Goal: Information Seeking & Learning: Learn about a topic

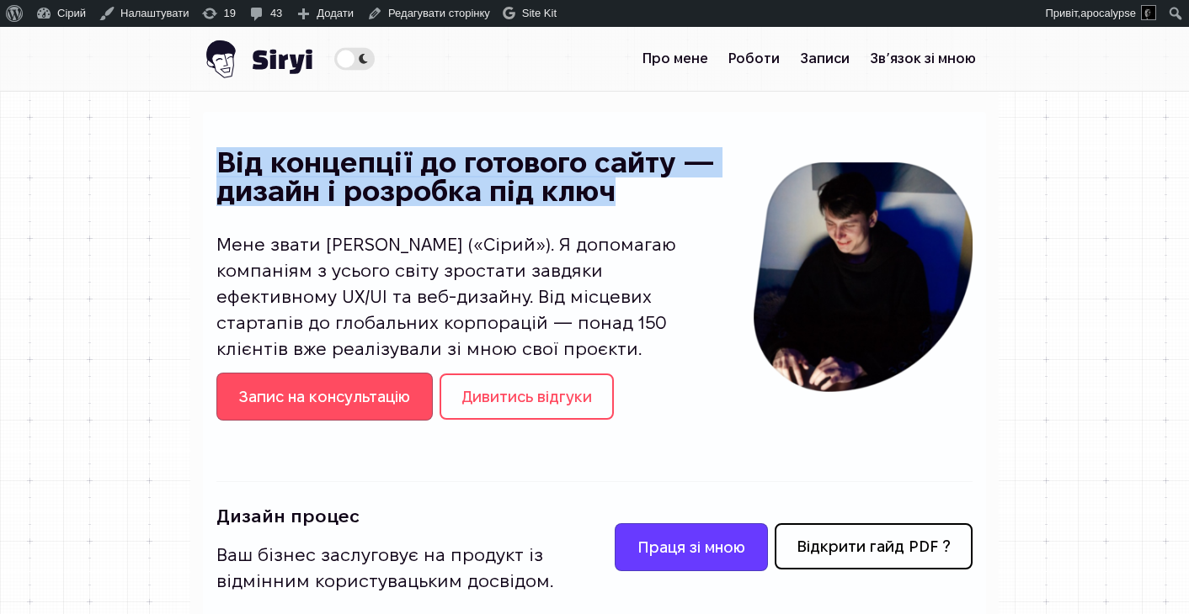
drag, startPoint x: 85, startPoint y: 198, endPoint x: 706, endPoint y: 252, distance: 623.6
click at [706, 205] on h1 "Від концепції до готового сайту — дизайн і розробка під ключ" at bounding box center [471, 177] width 510 height 56
copy h1 "Від концепції до готового сайту — дизайн і розробка під ключ"
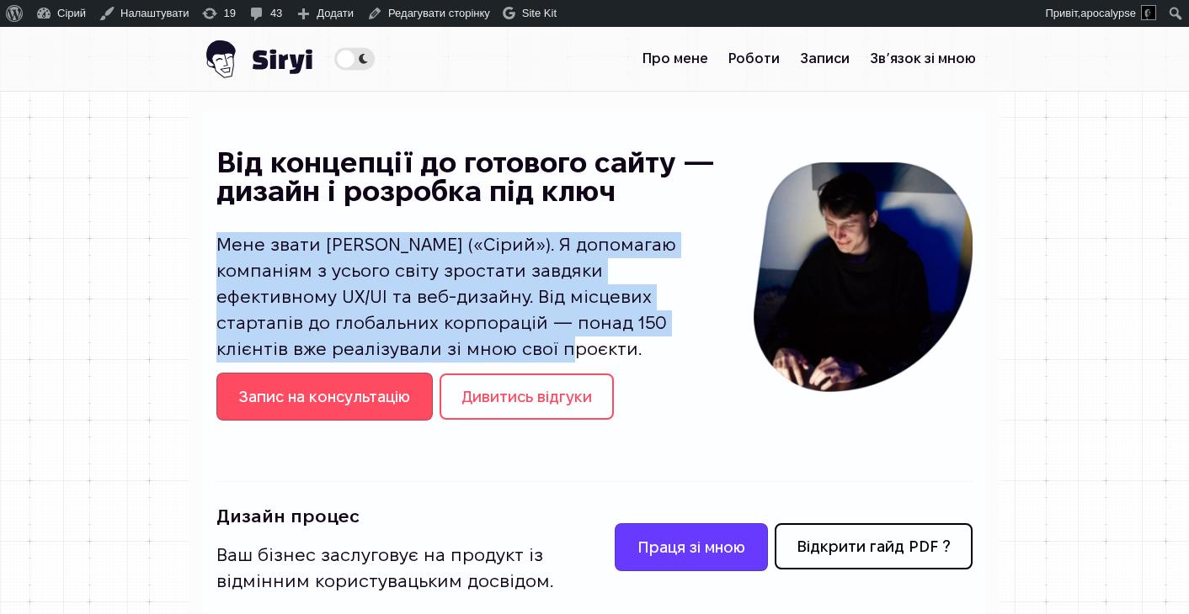
drag, startPoint x: 77, startPoint y: 285, endPoint x: 191, endPoint y: 368, distance: 140.4
copy p "Мене звати [PERSON_NAME] («Сірий»). Я допомагаю компаніям з усього світу зроста…"
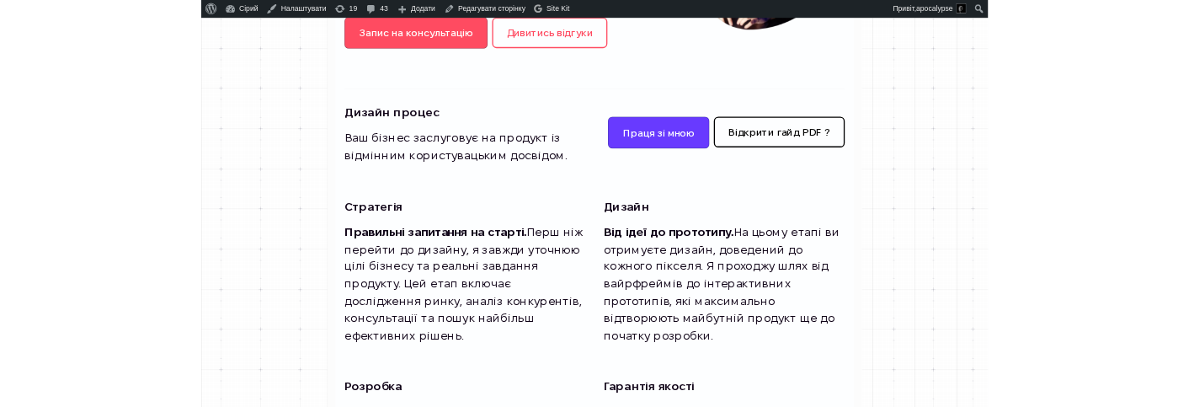
scroll to position [398, 0]
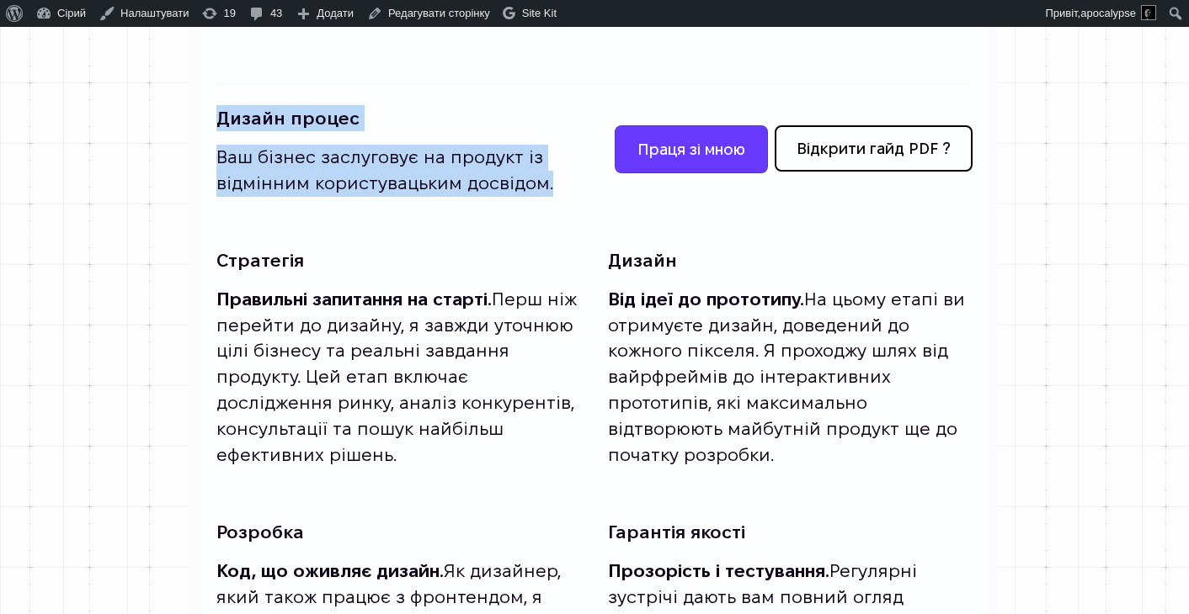
drag, startPoint x: 81, startPoint y: 182, endPoint x: 327, endPoint y: 281, distance: 265.1
click at [327, 207] on div "Дизайн процес Ваш бізнес заслуговує на продукт із відмінним користувацьким досв…" at bounding box center [398, 149] width 364 height 115
copy div "Дизайн процес Ваш бізнес заслуговує на продукт із відмінним користувацьким досв…"
click at [380, 131] on h2 "Дизайн процес" at bounding box center [398, 118] width 364 height 26
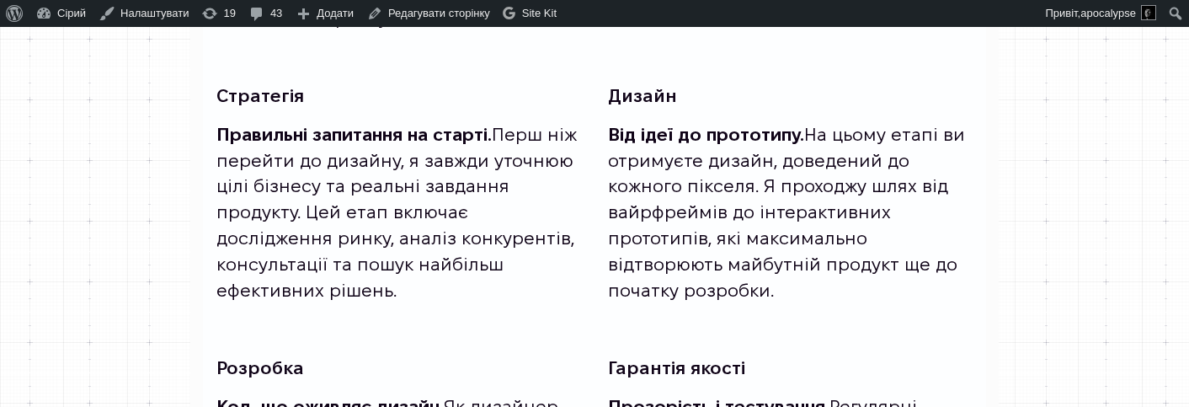
scroll to position [631, 0]
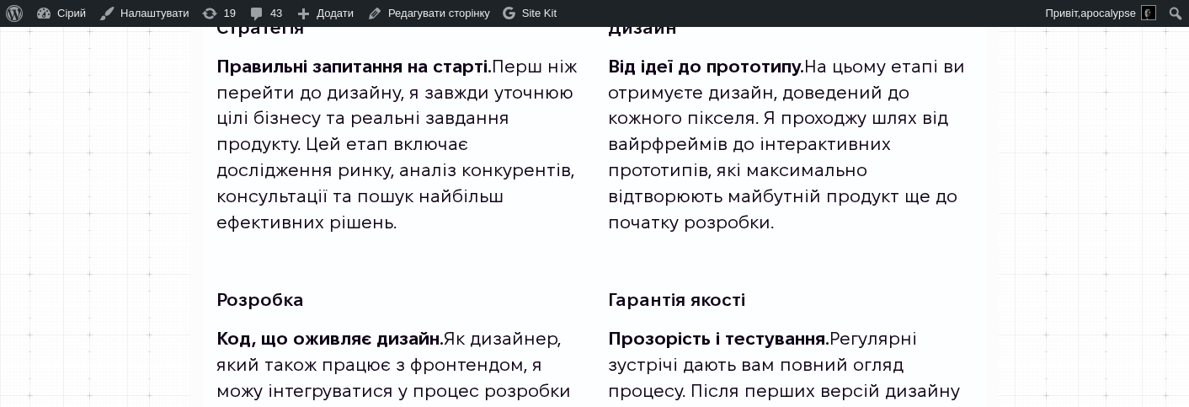
drag, startPoint x: 78, startPoint y: 113, endPoint x: 425, endPoint y: 286, distance: 387.7
copy div "Стратегія Правильні запитання на старті. Перш ніж перейти до дизайну, я завжди …"
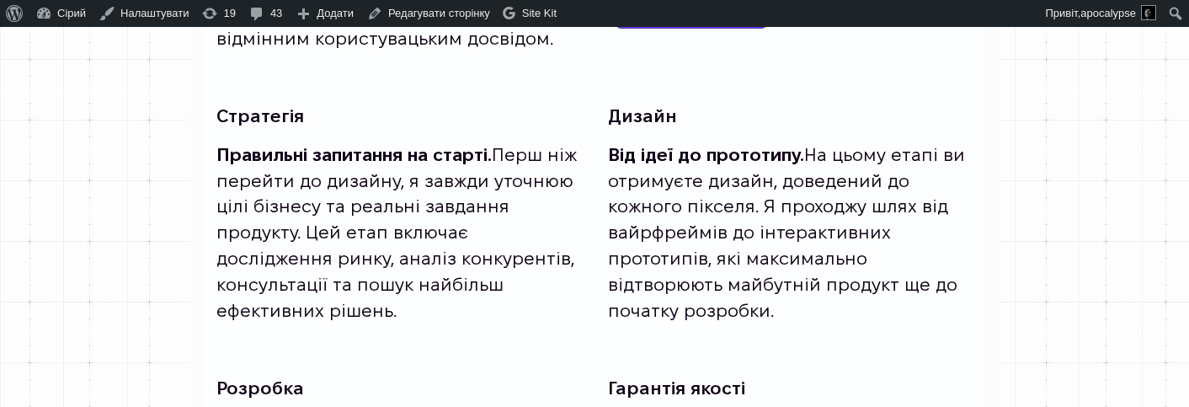
scroll to position [658, 0]
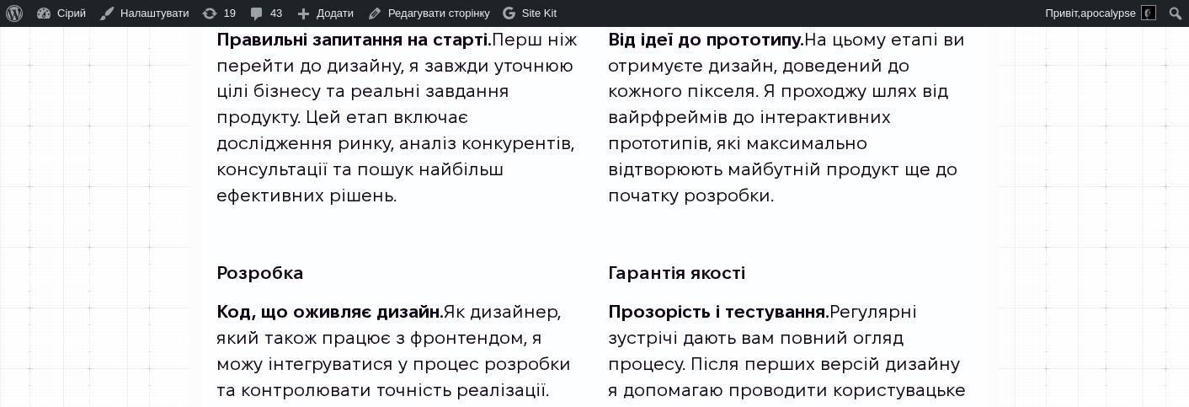
drag, startPoint x: 603, startPoint y: 82, endPoint x: 806, endPoint y: 252, distance: 264.8
click at [806, 219] on div "Стратегія Правильні запитання на старті. Перш ніж перейти до дизайну, я завжди …" at bounding box center [594, 96] width 756 height 245
copy div "Дизайн Від ідеї до прототипу. На цьому етапі ви отримуєте дизайн, доведений до …"
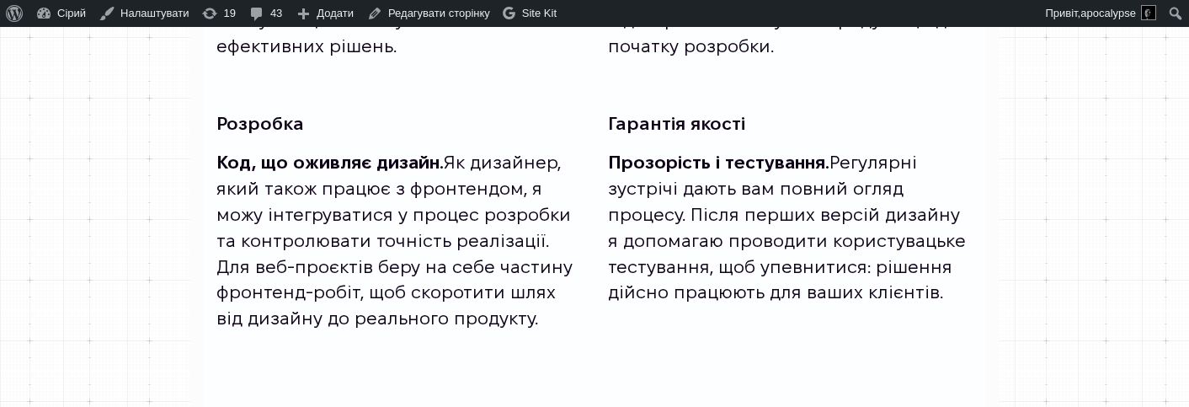
scroll to position [856, 0]
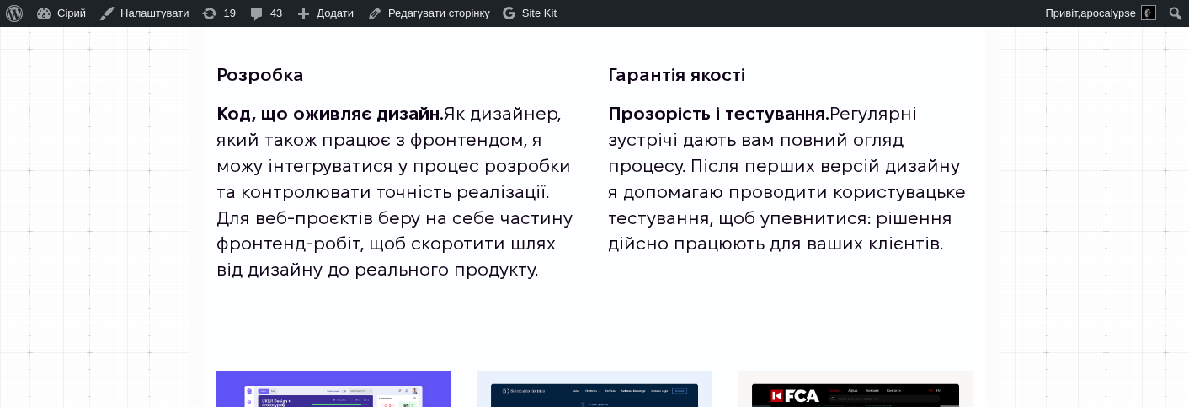
drag, startPoint x: 82, startPoint y: 132, endPoint x: 551, endPoint y: 325, distance: 506.9
click at [551, 293] on div "Розробка Код, що оживляє дизайн. Як дизайнер, який також працює з фронтендом, я…" at bounding box center [398, 170] width 364 height 245
copy div "Розробка Код, що оживляє дизайн. Як дизайнер, який також працює з фронтендом, я…"
drag, startPoint x: 603, startPoint y: 135, endPoint x: 740, endPoint y: 319, distance: 229.8
click at [740, 293] on div "Розробка Код, що оживляє дизайн. Як дизайнер, який також працює з фронтендом, я…" at bounding box center [594, 170] width 756 height 245
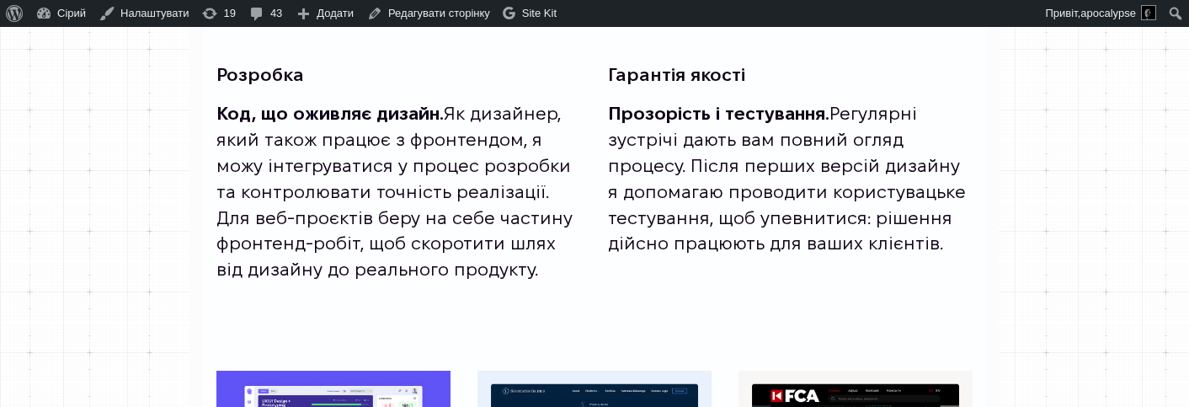
copy div "Гарантія якості Прозорість і тестування. Регулярні зустрічі дають вам повний ог…"
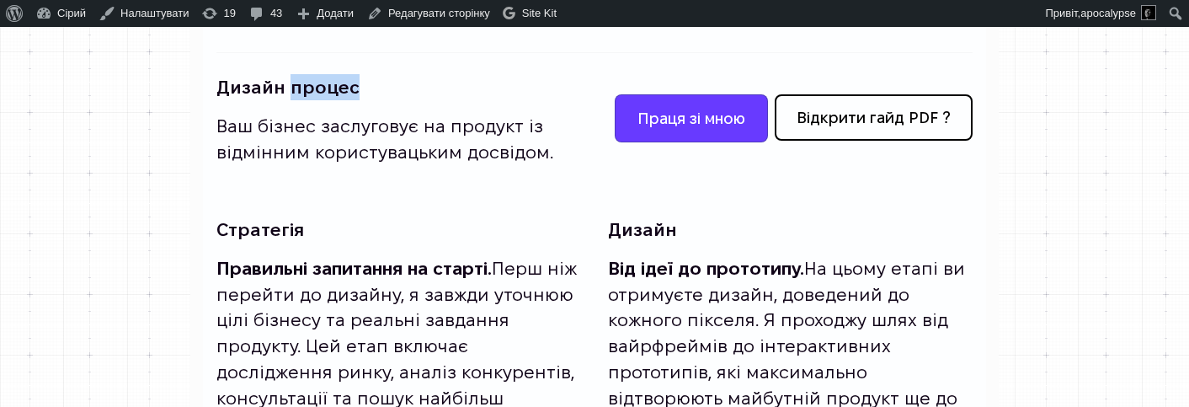
scroll to position [0, 0]
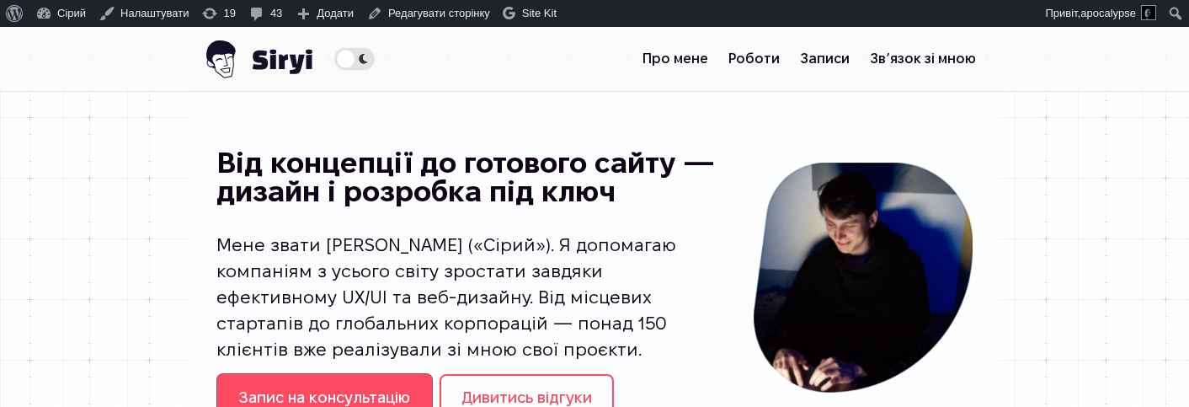
click at [334, 53] on span "Theme switcher" at bounding box center [354, 58] width 40 height 23
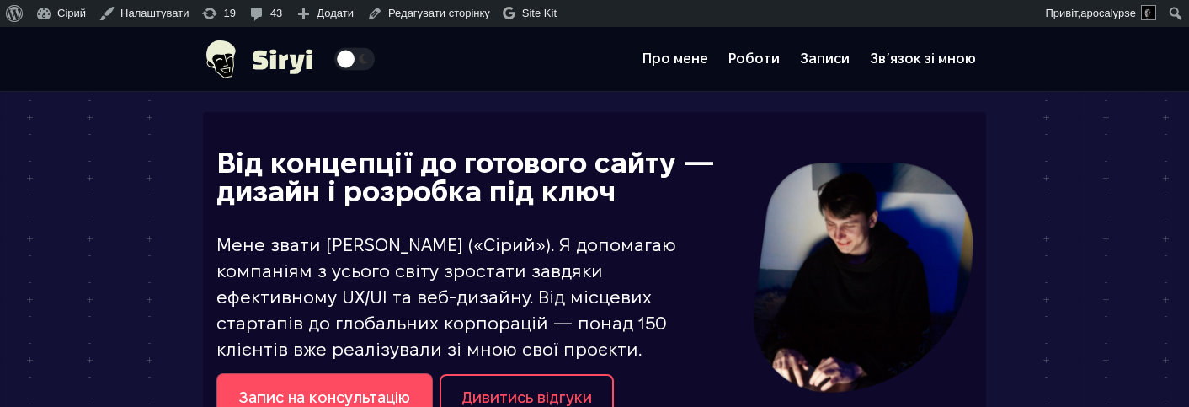
click at [334, 53] on span "Theme switcher" at bounding box center [354, 58] width 40 height 23
